Goal: Task Accomplishment & Management: Complete application form

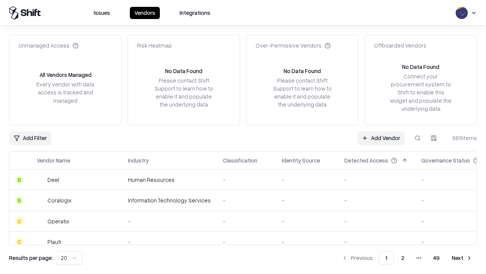
click at [381, 138] on link "Add Vendor" at bounding box center [382, 138] width 48 height 14
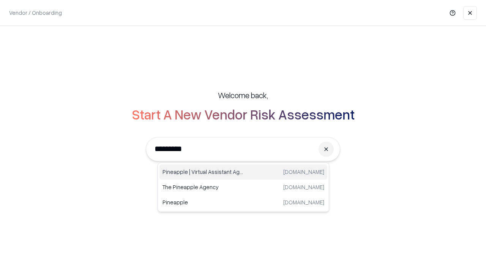
click at [244, 172] on div "Pineapple | Virtual Assistant Agency [DOMAIN_NAME]" at bounding box center [244, 171] width 168 height 15
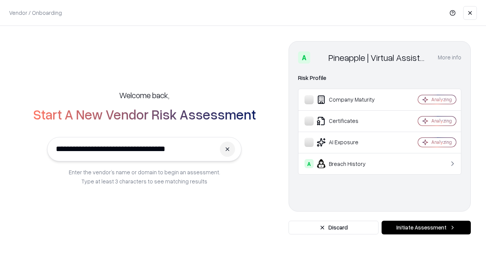
type input "**********"
click at [426, 227] on button "Initiate Assessment" at bounding box center [426, 227] width 89 height 14
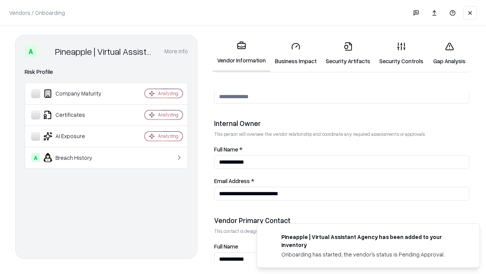
scroll to position [394, 0]
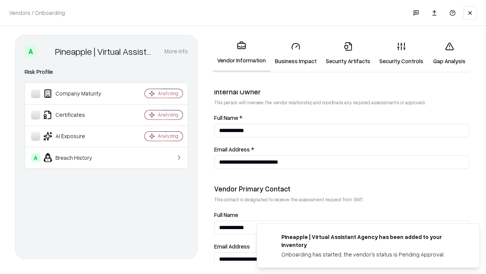
click at [348, 53] on link "Security Artifacts" at bounding box center [349, 53] width 54 height 35
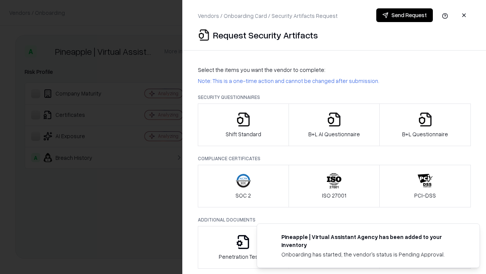
click at [425, 125] on icon "button" at bounding box center [425, 119] width 15 height 15
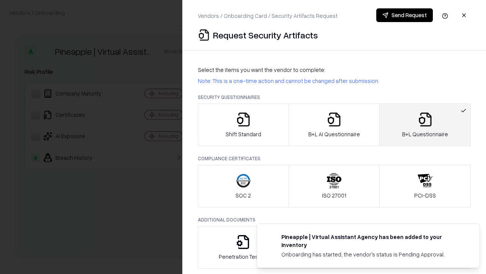
click at [334, 125] on icon "button" at bounding box center [334, 119] width 15 height 15
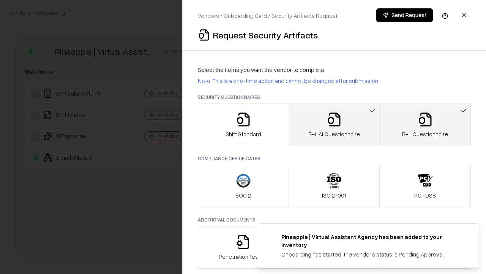
click at [405, 15] on button "Send Request" at bounding box center [405, 15] width 57 height 14
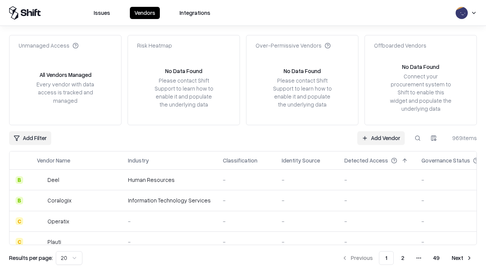
click at [418, 138] on button at bounding box center [418, 138] width 14 height 14
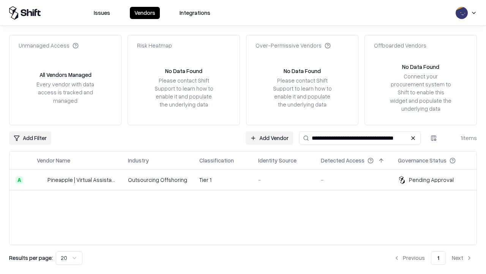
type input "**********"
click at [248, 179] on td "Tier 1" at bounding box center [222, 179] width 59 height 21
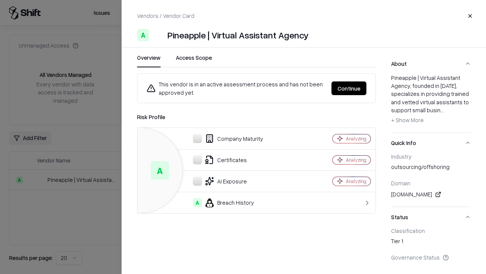
click at [349, 88] on button "Continue" at bounding box center [349, 88] width 35 height 14
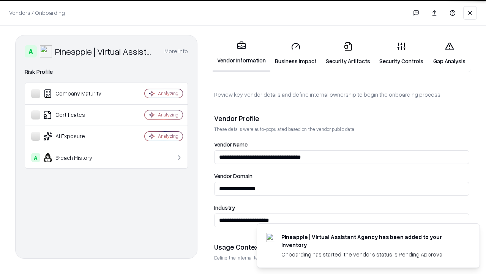
click at [348, 53] on link "Security Artifacts" at bounding box center [349, 53] width 54 height 35
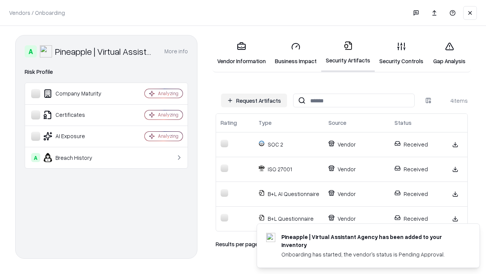
click at [450, 53] on link "Gap Analysis" at bounding box center [449, 53] width 43 height 35
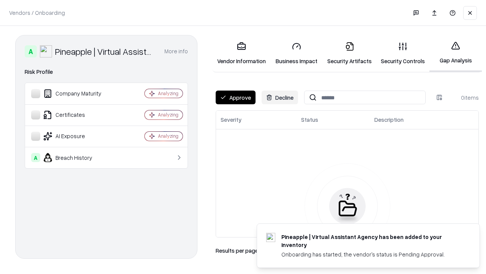
click at [236, 97] on button "Approve" at bounding box center [236, 97] width 40 height 14
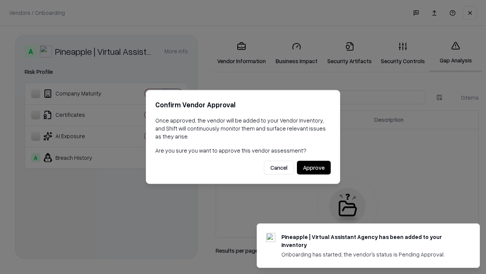
click at [314, 167] on button "Approve" at bounding box center [314, 168] width 34 height 14
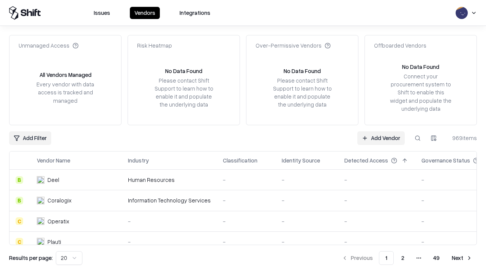
type input "**********"
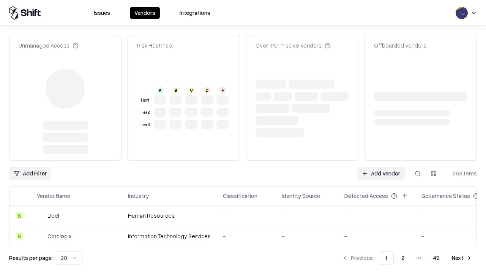
click at [381, 166] on link "Add Vendor" at bounding box center [382, 173] width 48 height 14
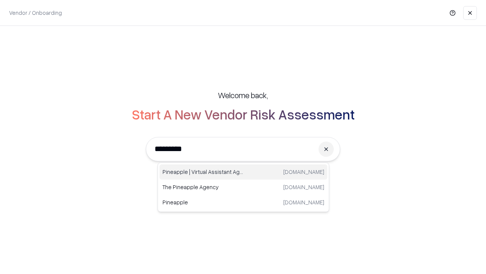
click at [244, 172] on div "Pineapple | Virtual Assistant Agency [DOMAIN_NAME]" at bounding box center [244, 171] width 168 height 15
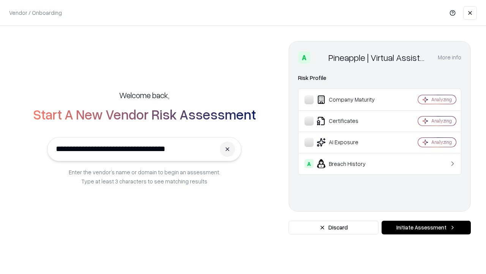
type input "**********"
click at [426, 227] on button "Initiate Assessment" at bounding box center [426, 227] width 89 height 14
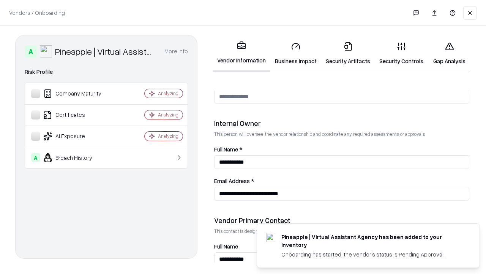
scroll to position [394, 0]
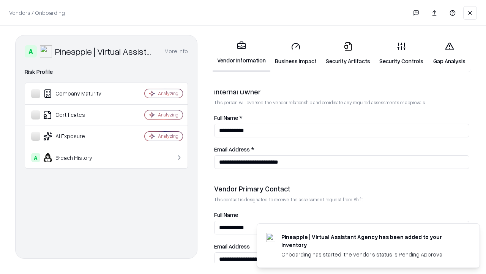
click at [450, 53] on link "Gap Analysis" at bounding box center [449, 53] width 43 height 35
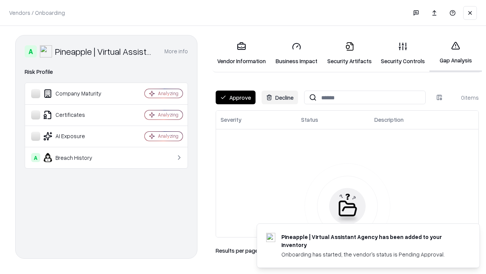
click at [236, 97] on button "Approve" at bounding box center [236, 97] width 40 height 14
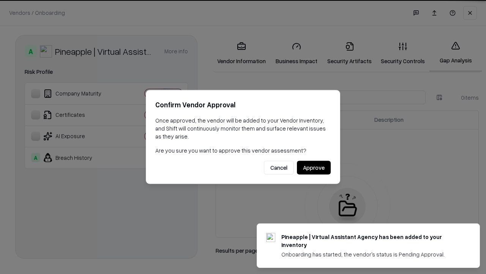
click at [314, 167] on button "Approve" at bounding box center [314, 168] width 34 height 14
